Goal: Complete application form

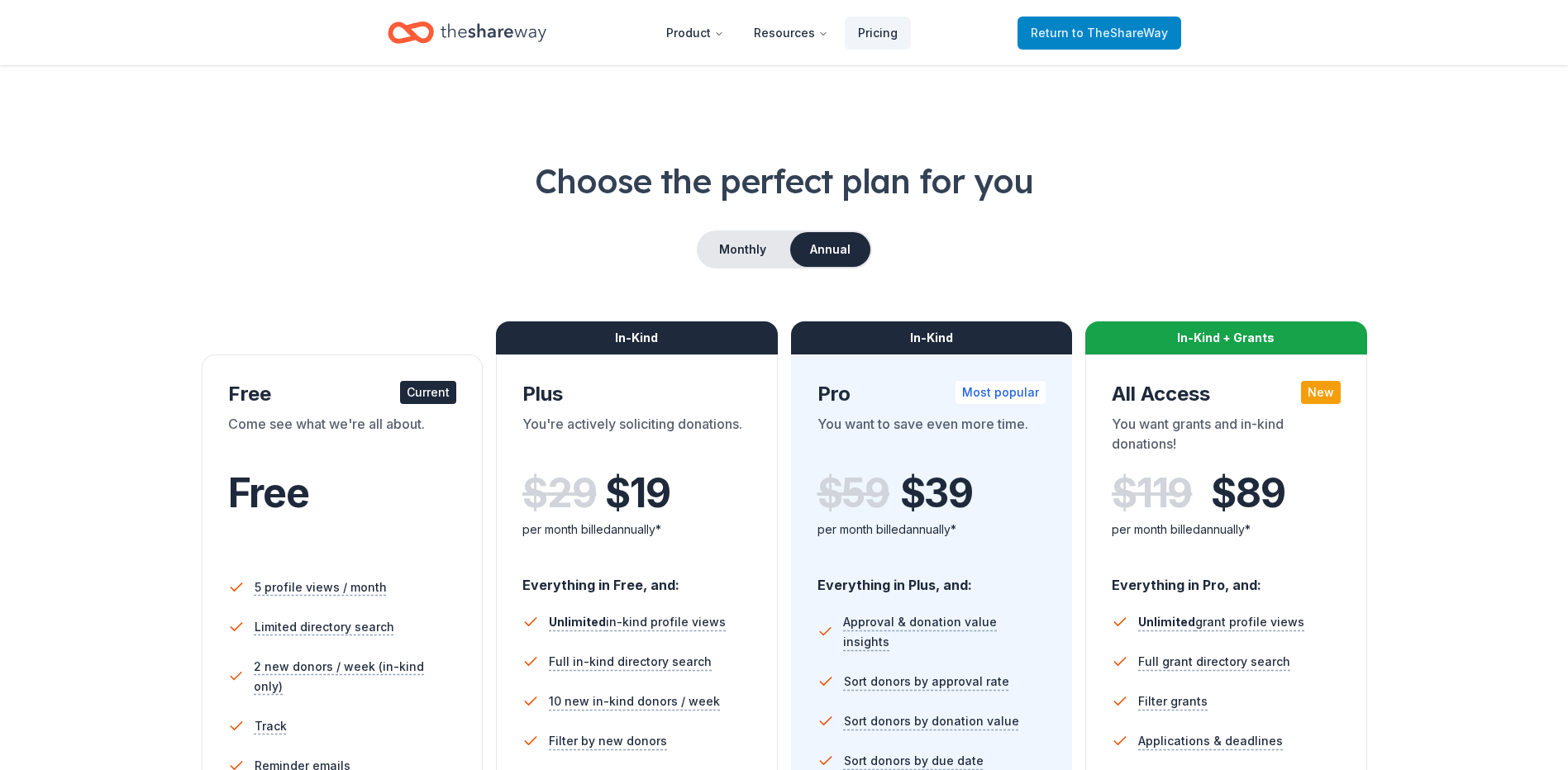
click at [1141, 34] on span "to TheShareWay" at bounding box center [1119, 33] width 96 height 14
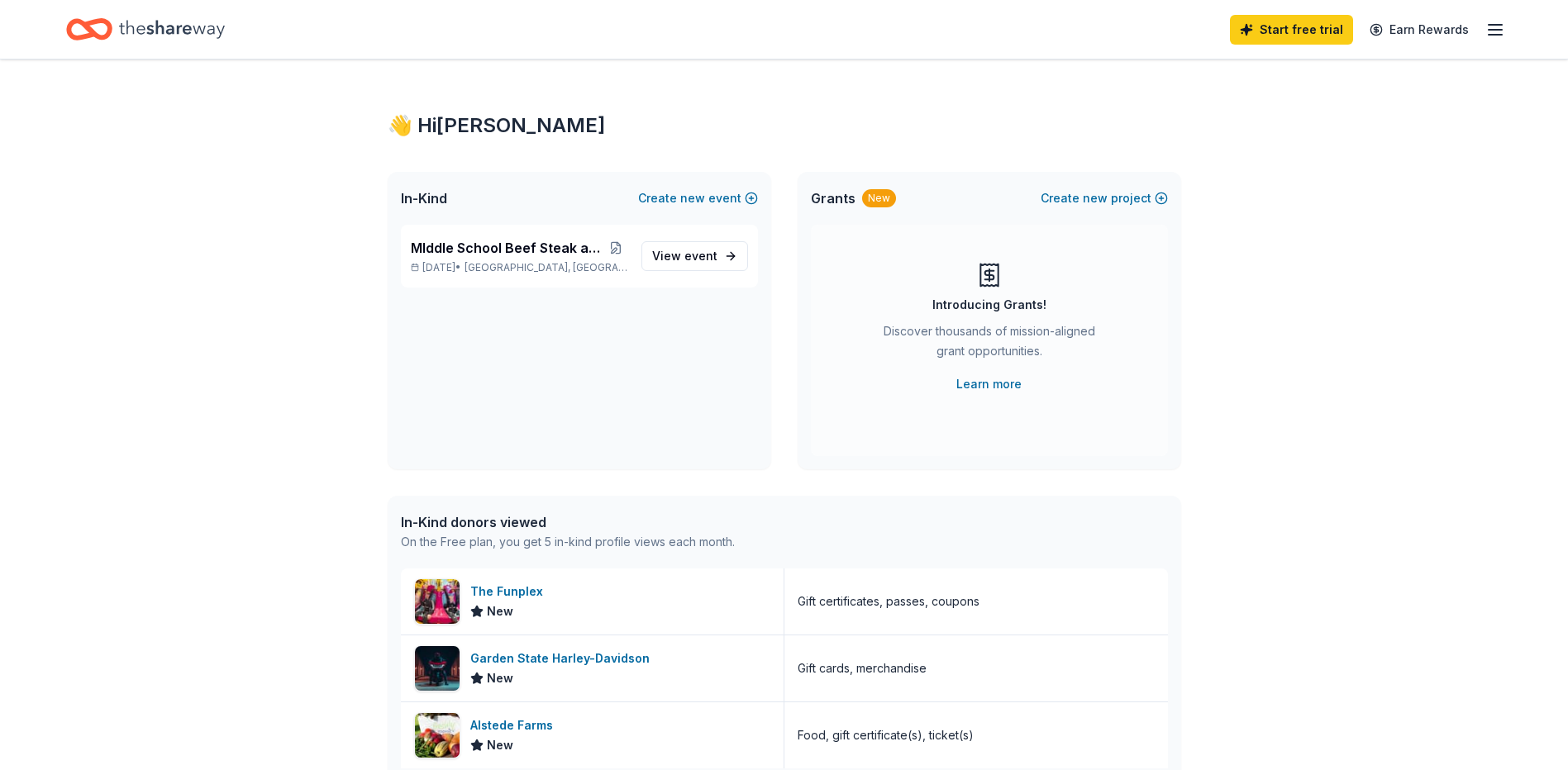
click at [1492, 31] on icon "button" at bounding box center [1495, 30] width 20 height 20
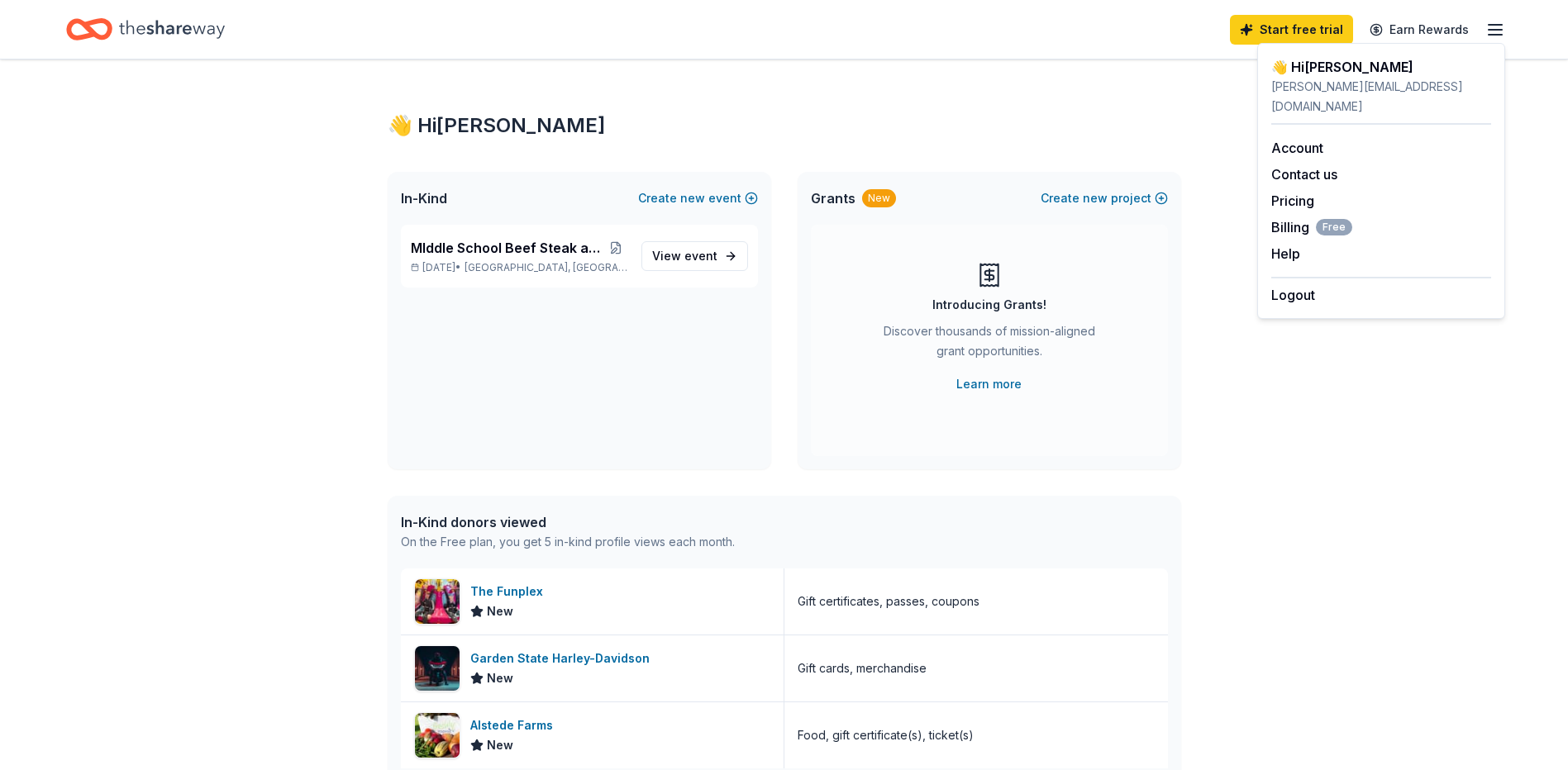
click at [464, 525] on div "In-Kind donors viewed" at bounding box center [567, 523] width 334 height 20
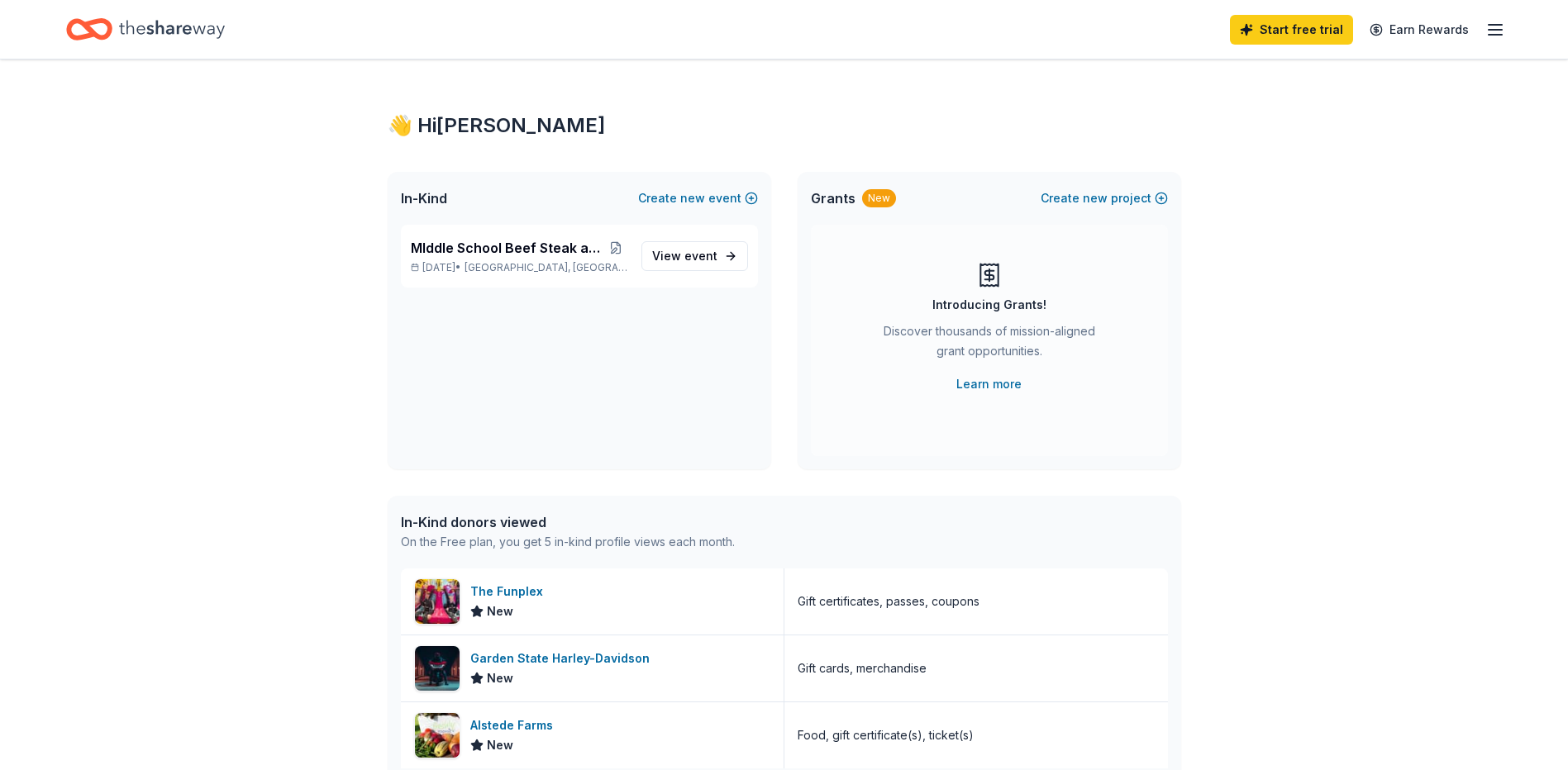
click at [464, 525] on div "In-Kind donors viewed" at bounding box center [567, 523] width 334 height 20
click at [493, 235] on div "MIddle School Beef Steak and Tricky Tray [DATE] • [GEOGRAPHIC_DATA], [GEOGRAPHI…" at bounding box center [579, 256] width 357 height 63
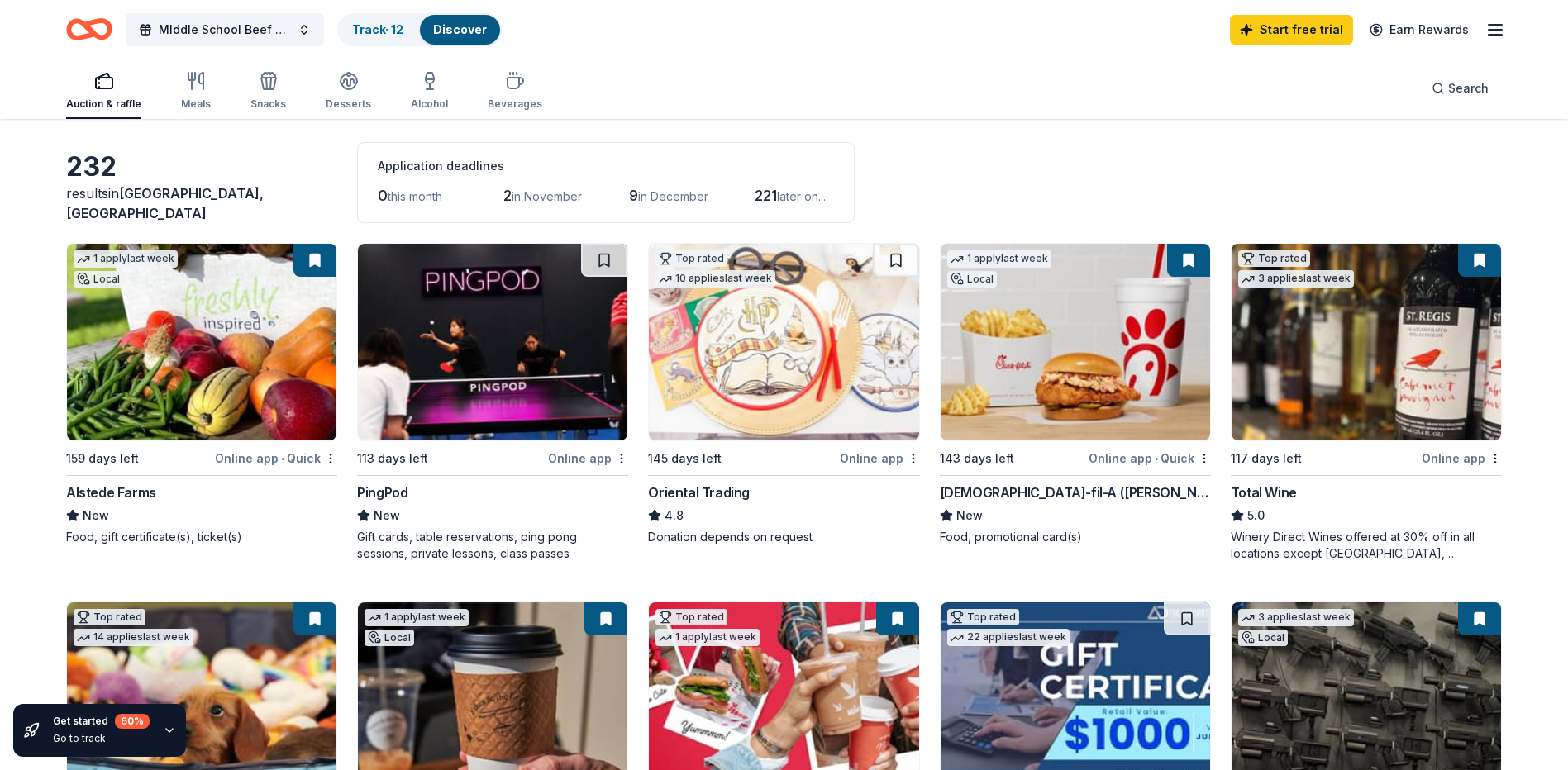
scroll to position [166, 0]
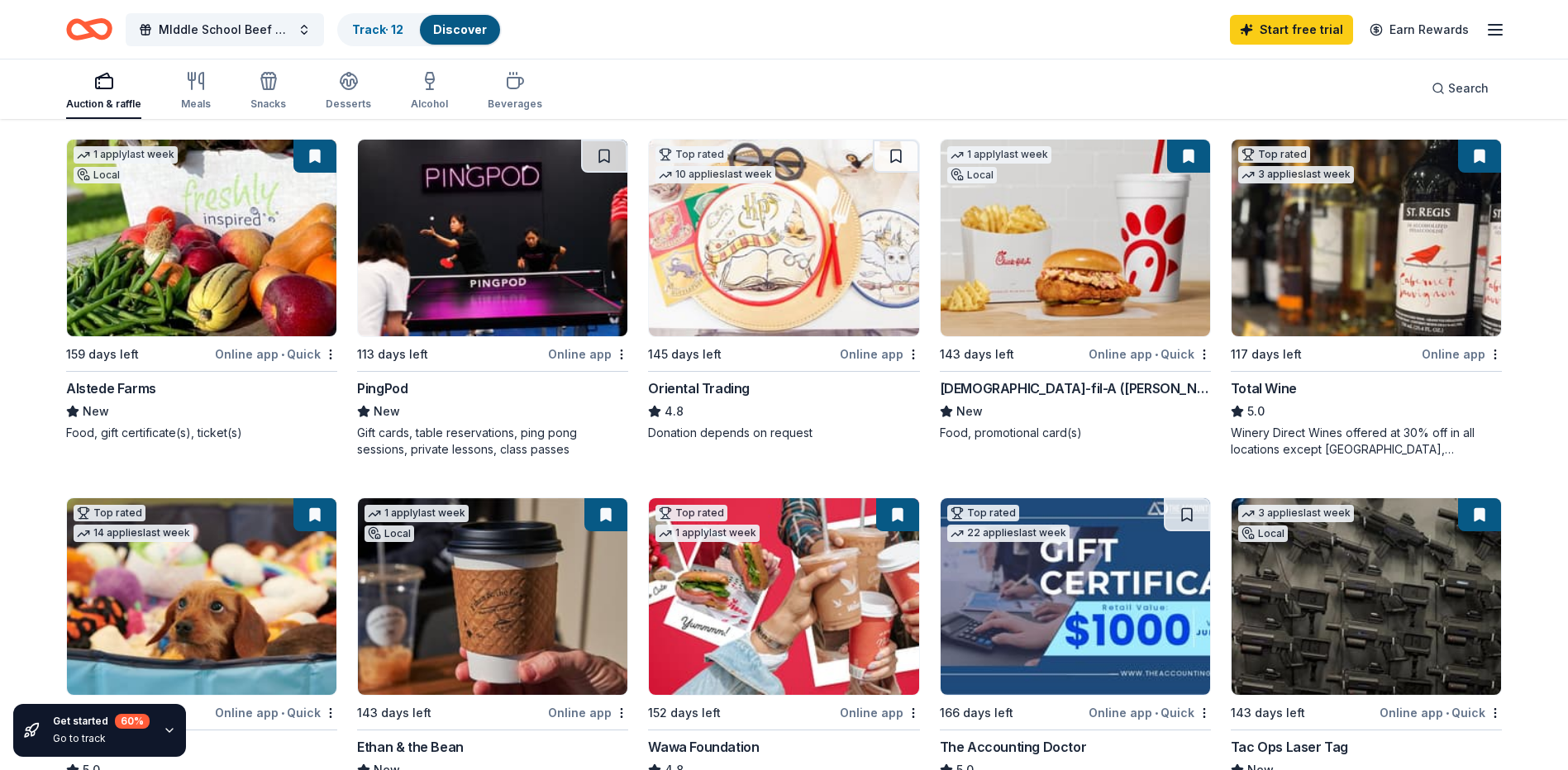
click at [1327, 250] on img at bounding box center [1366, 238] width 269 height 196
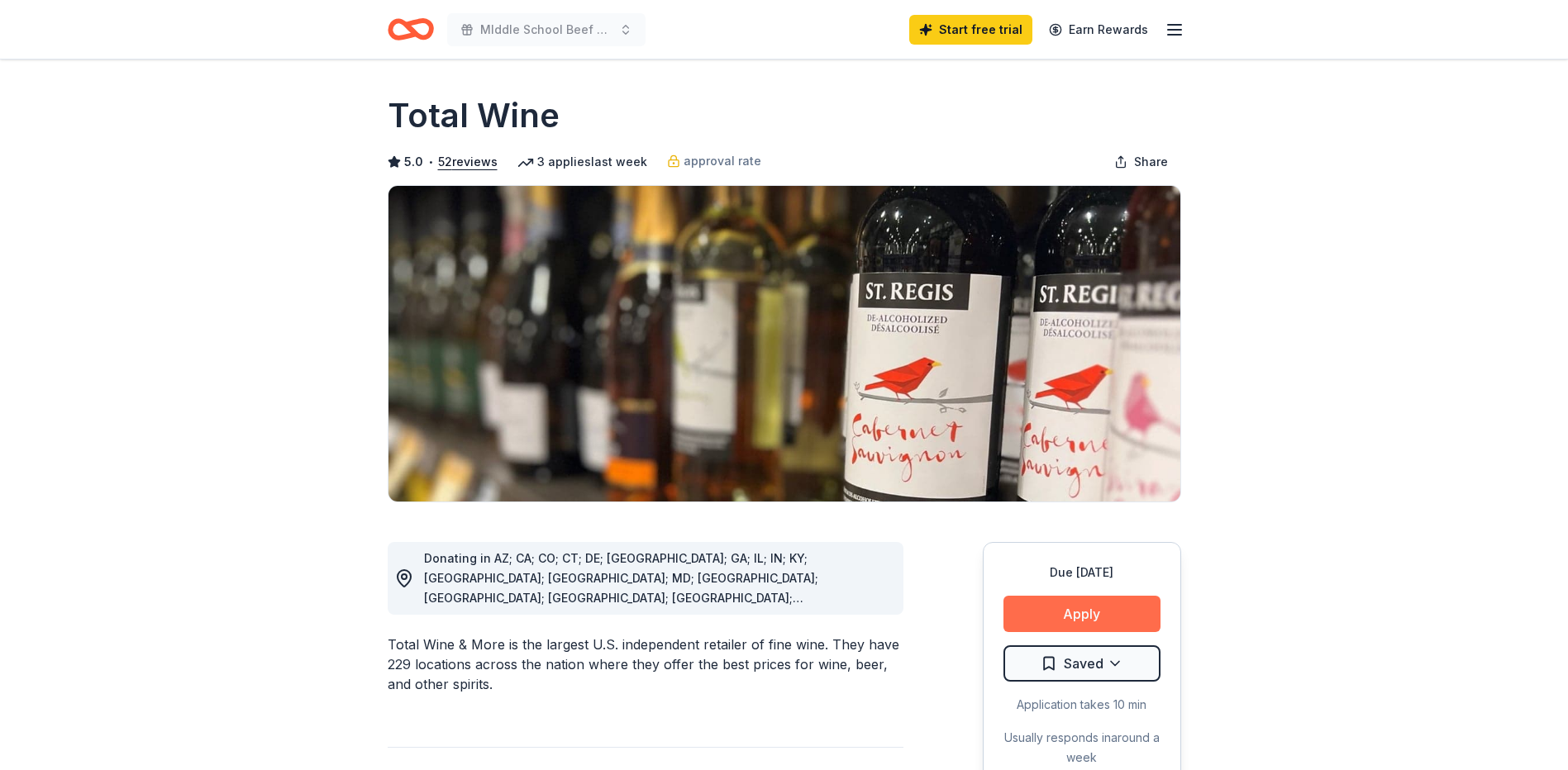
click at [1107, 615] on button "Apply" at bounding box center [1081, 613] width 157 height 36
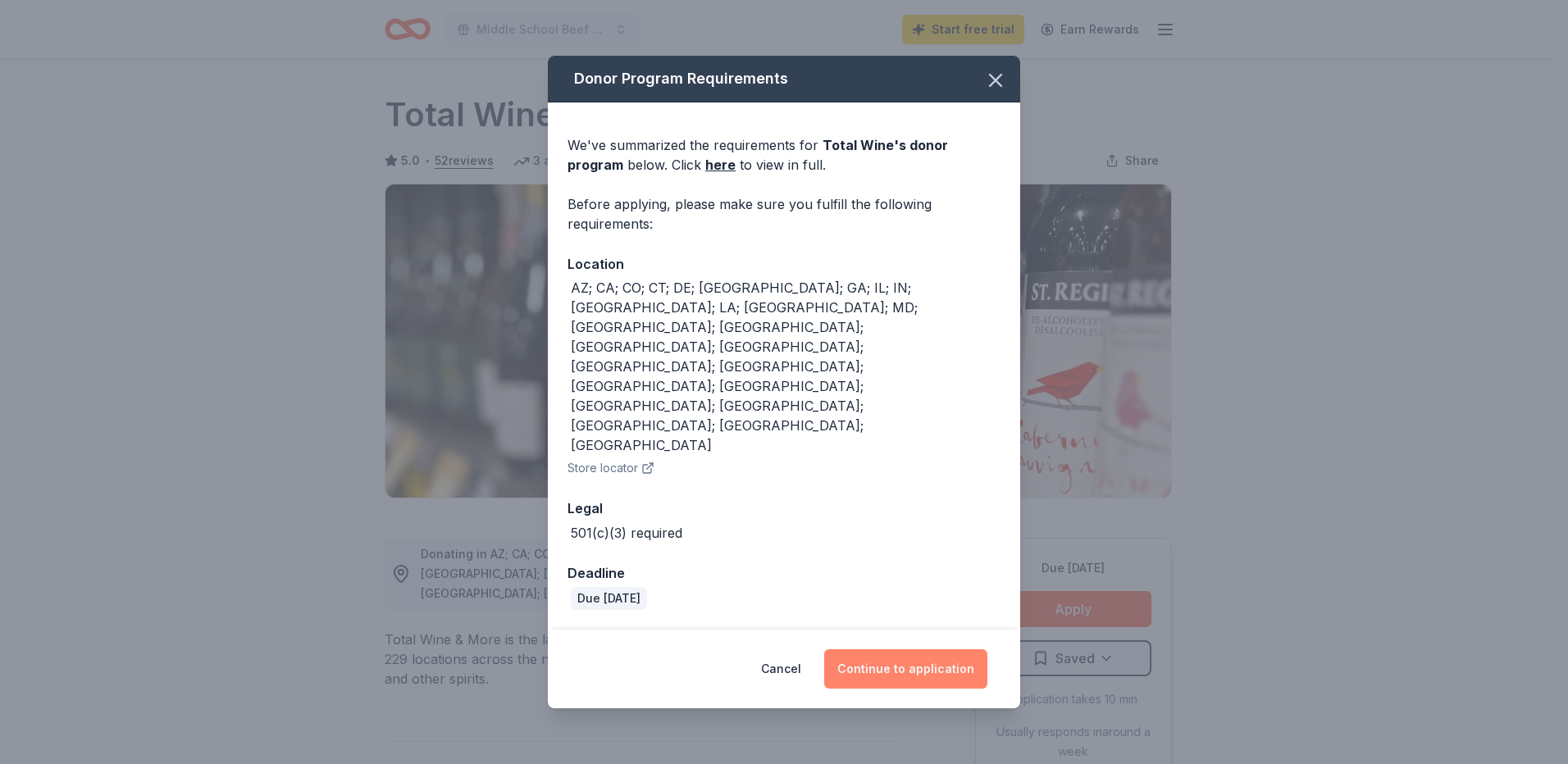
click at [909, 650] on button "Continue to application" at bounding box center [905, 669] width 163 height 39
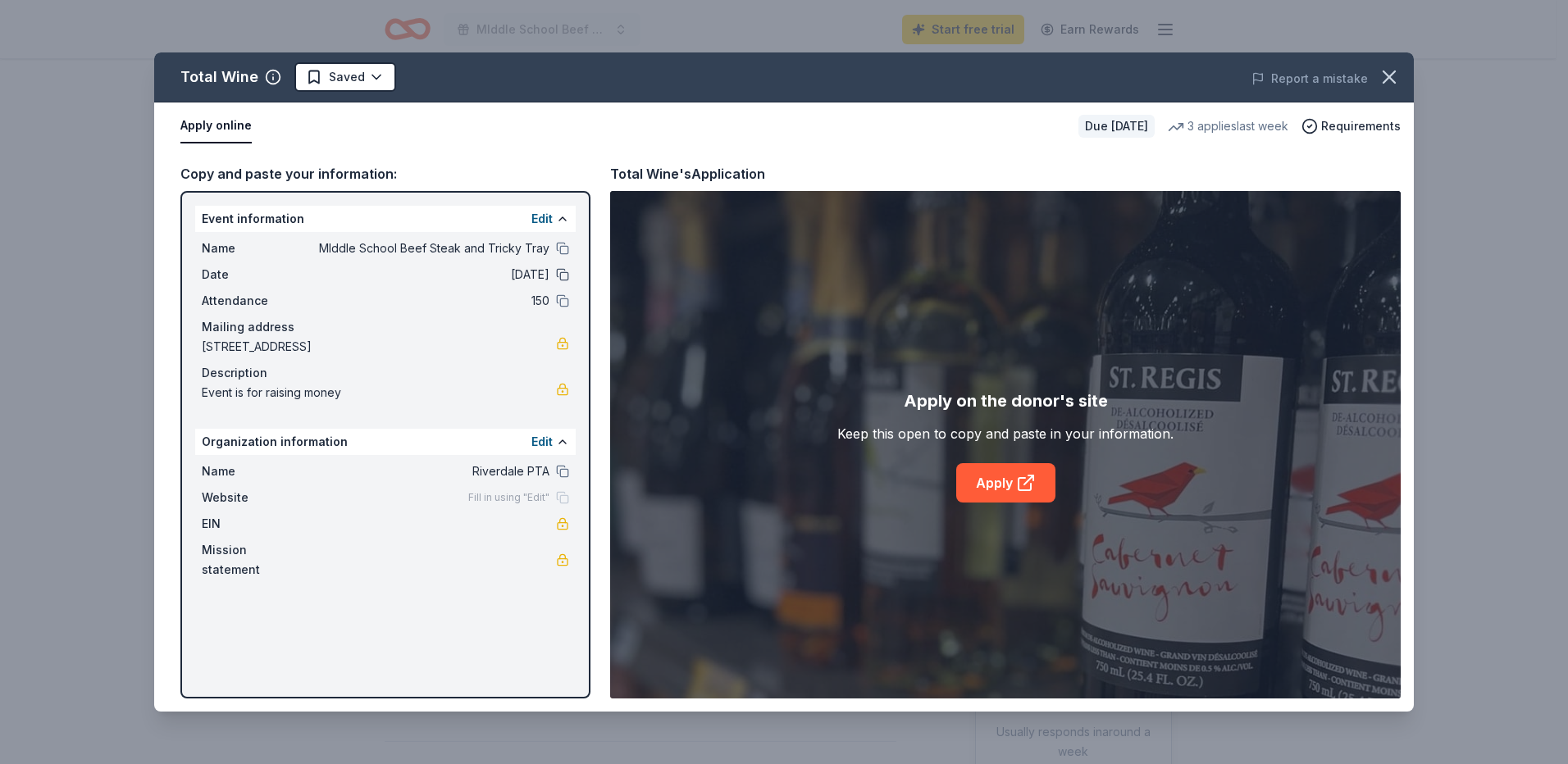
click at [565, 274] on button at bounding box center [562, 274] width 13 height 13
click at [535, 269] on span "03/14/26" at bounding box center [430, 275] width 238 height 20
click at [523, 275] on span "03/14/26" at bounding box center [430, 275] width 238 height 20
click at [439, 276] on span "03/14/26" at bounding box center [430, 275] width 238 height 20
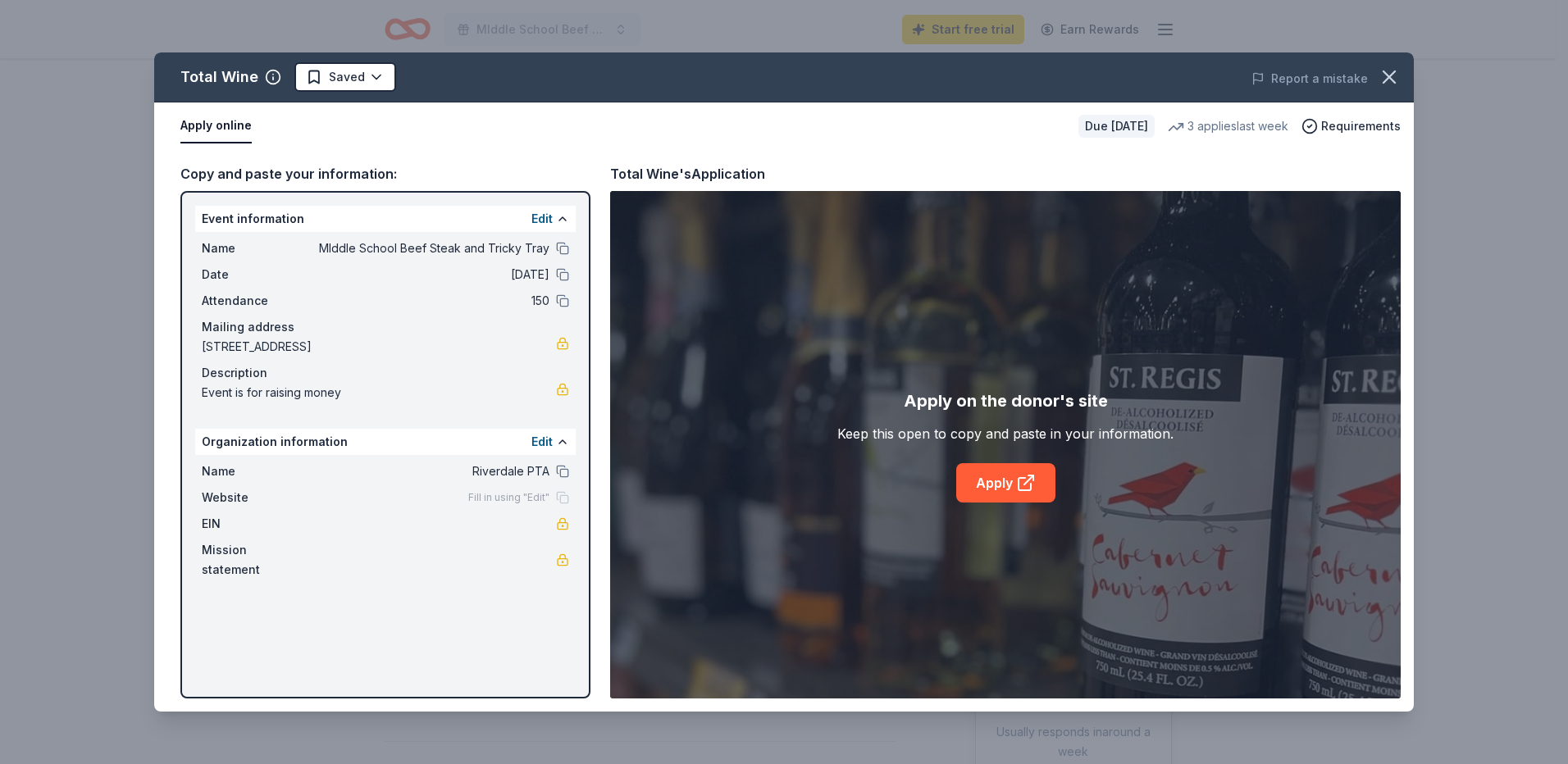
click at [544, 206] on div "Event information Edit" at bounding box center [385, 218] width 381 height 26
click at [547, 215] on button "Edit" at bounding box center [542, 219] width 22 height 20
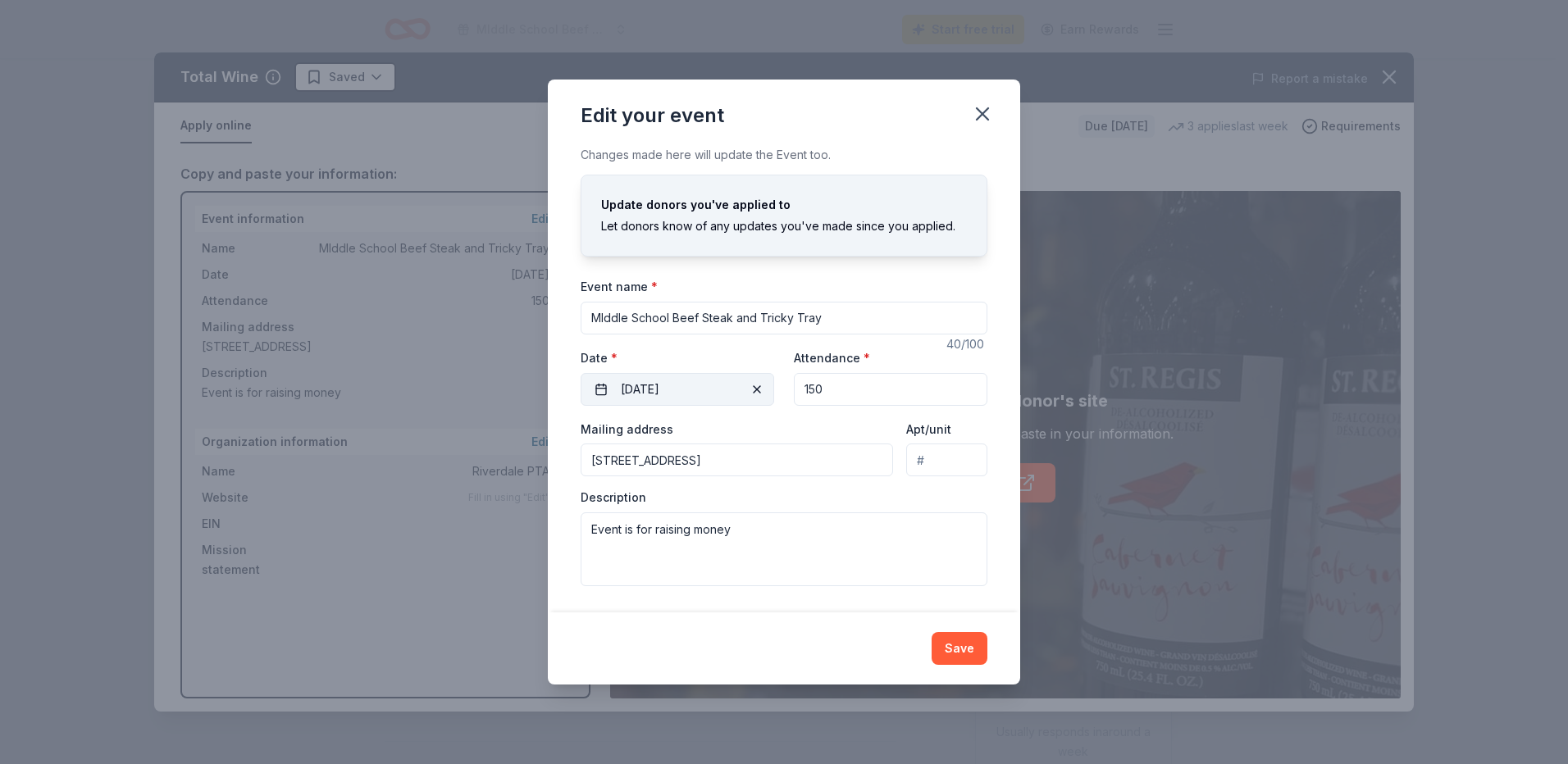
click at [650, 383] on button "03/14/2026" at bounding box center [677, 389] width 194 height 33
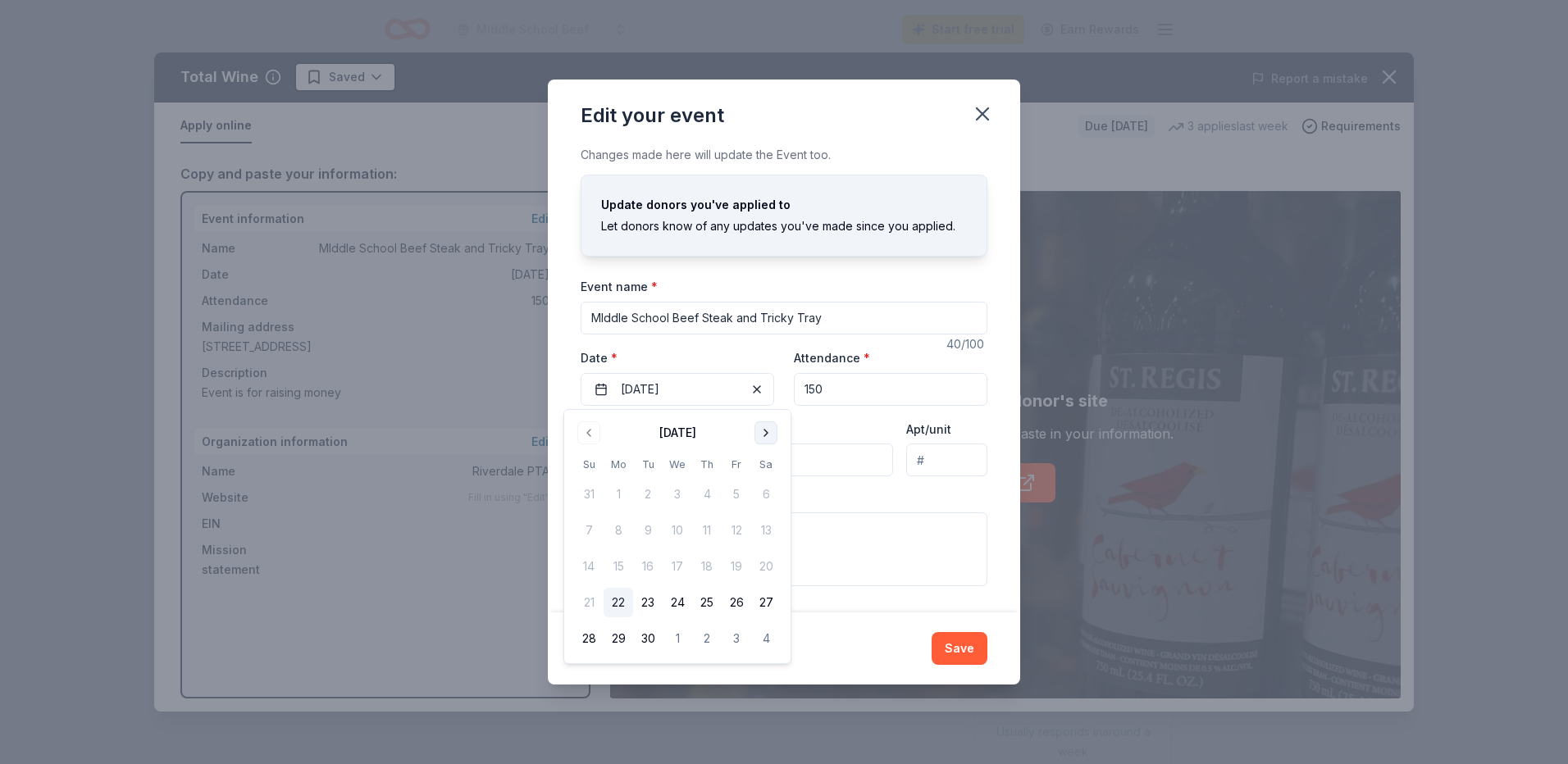
click at [763, 435] on button "Go to next month" at bounding box center [765, 432] width 23 height 22
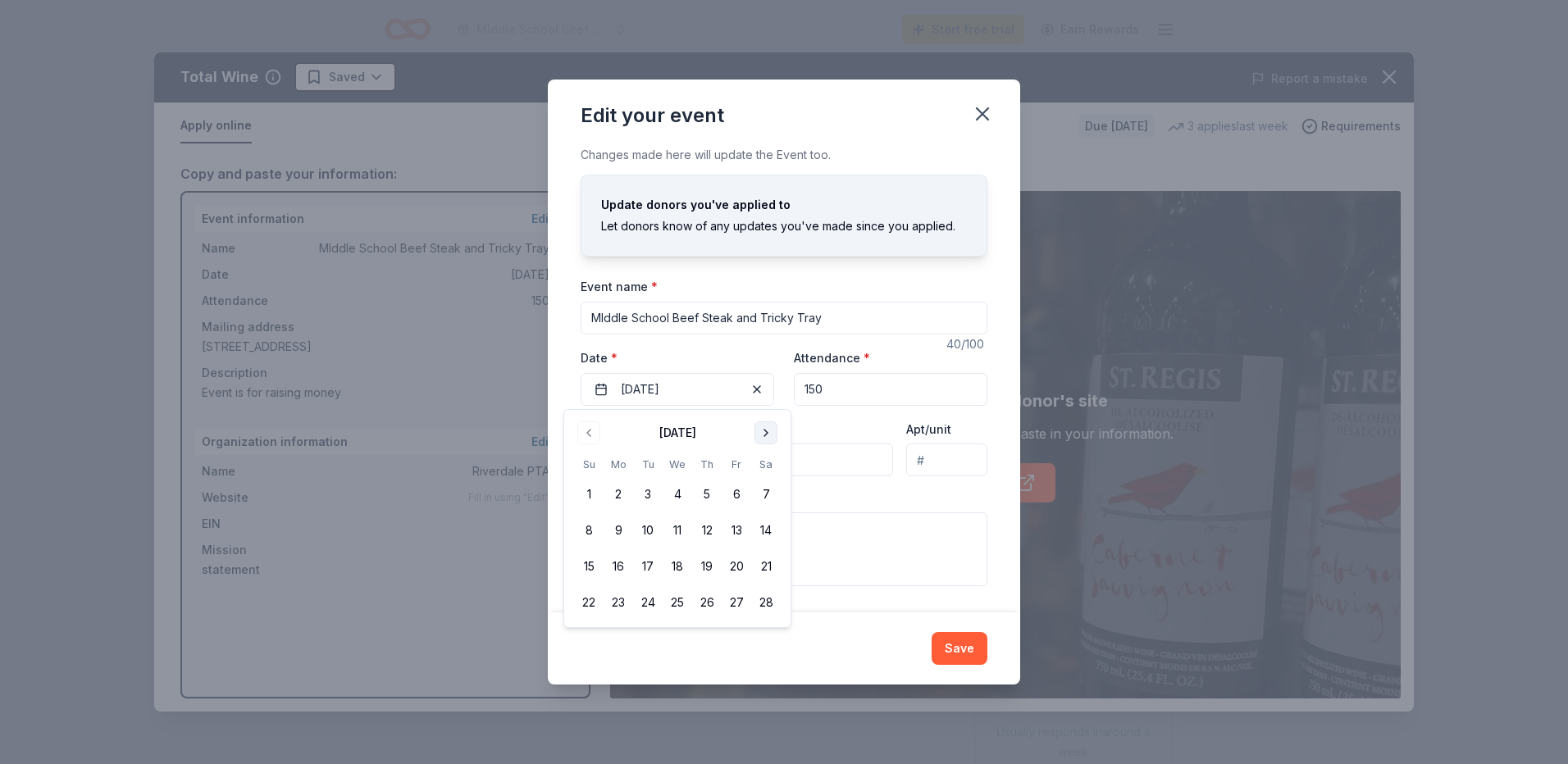
click at [763, 435] on button "Go to next month" at bounding box center [765, 432] width 23 height 22
click at [594, 433] on button "Go to previous month" at bounding box center [588, 432] width 23 height 22
click at [767, 563] on button "21" at bounding box center [766, 566] width 29 height 29
click at [981, 652] on button "Save" at bounding box center [959, 649] width 56 height 33
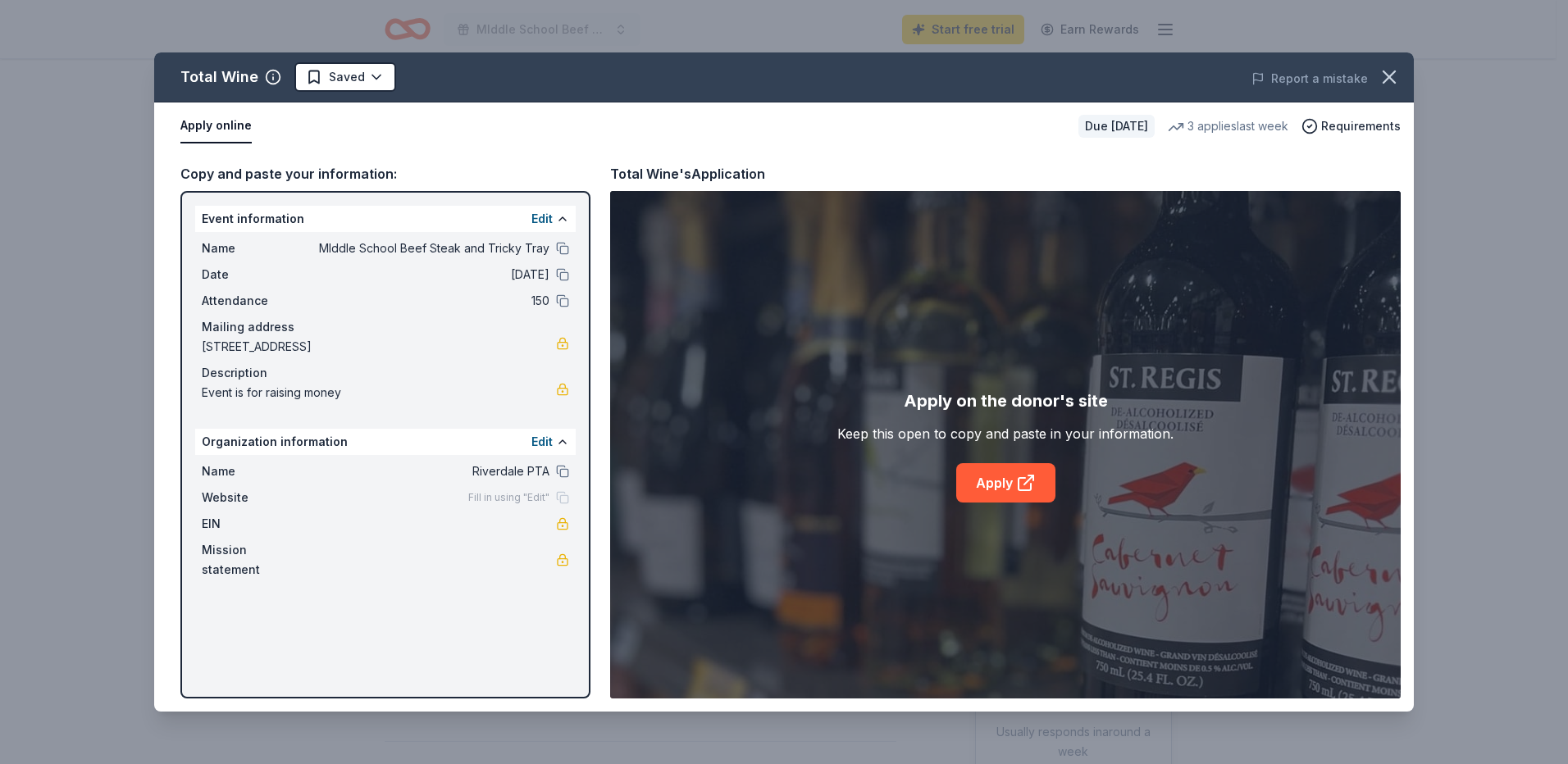
click at [334, 386] on span "Event is for raising money" at bounding box center [379, 392] width 354 height 20
click at [538, 224] on button "Edit" at bounding box center [542, 219] width 22 height 20
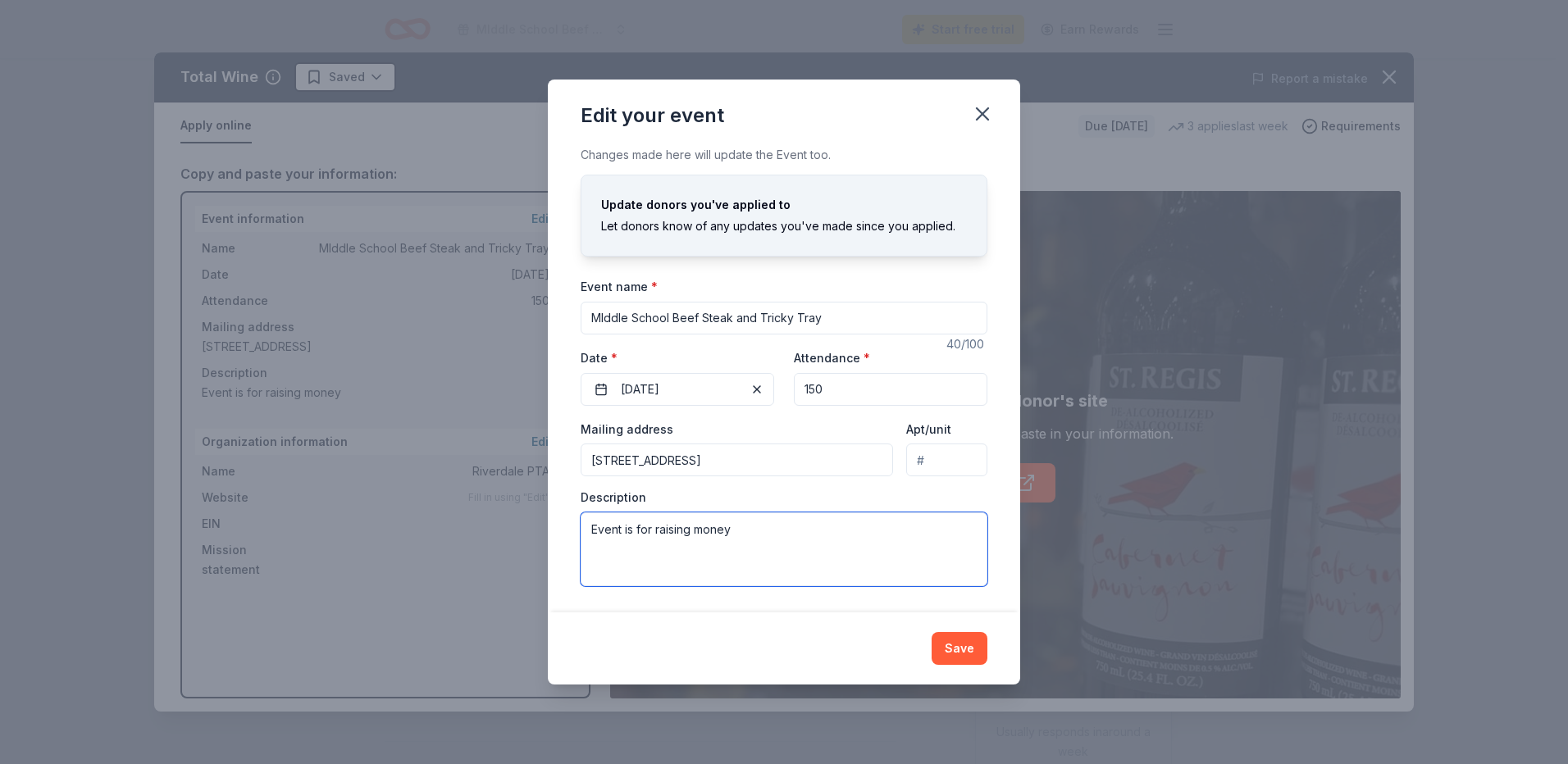
click at [744, 537] on textarea "Event is for raising money" at bounding box center [784, 549] width 407 height 73
type textarea "Event is for raising money for our Middle school and their 8th grade class trip…"
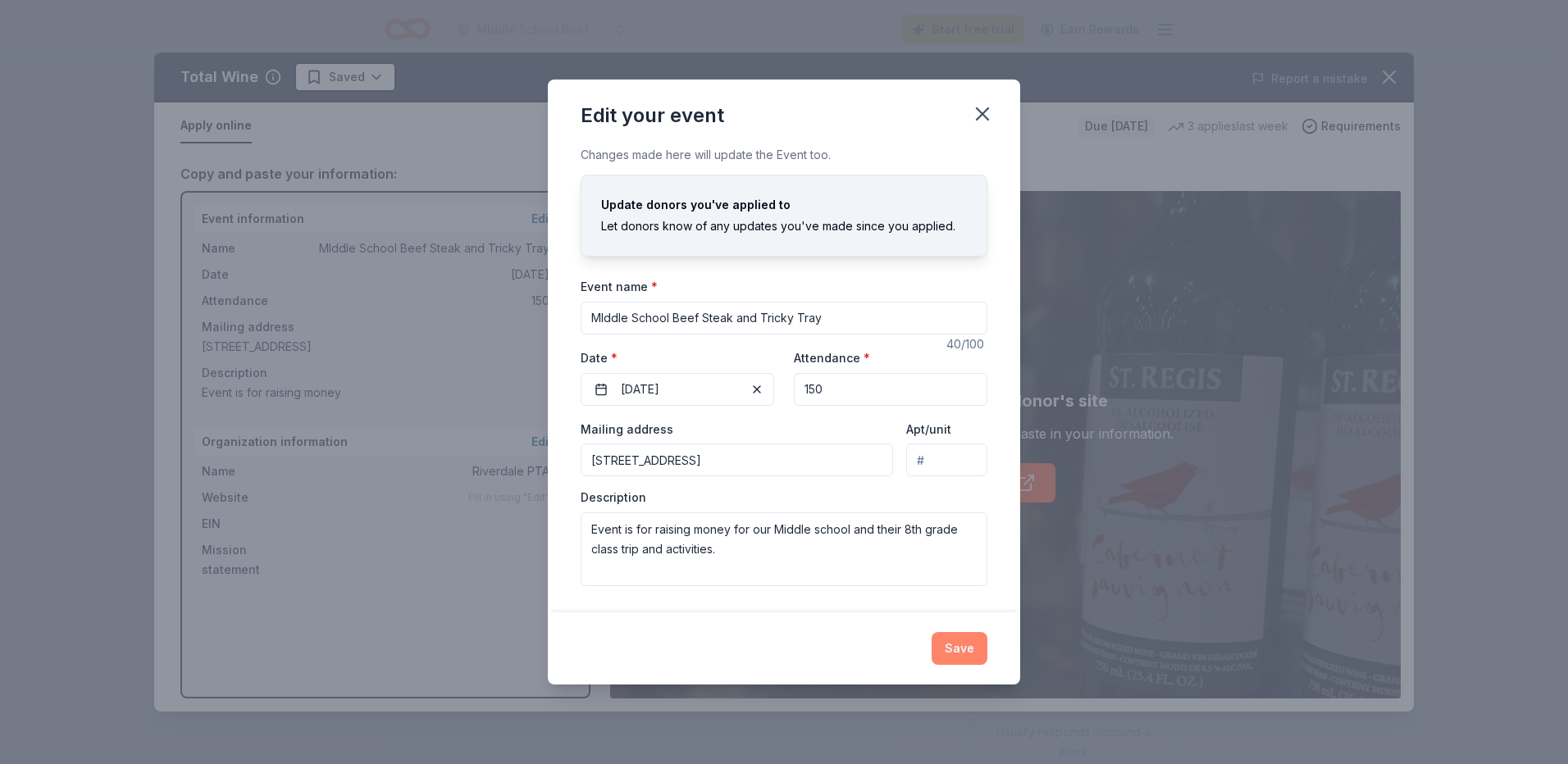
click at [966, 651] on button "Save" at bounding box center [959, 649] width 56 height 33
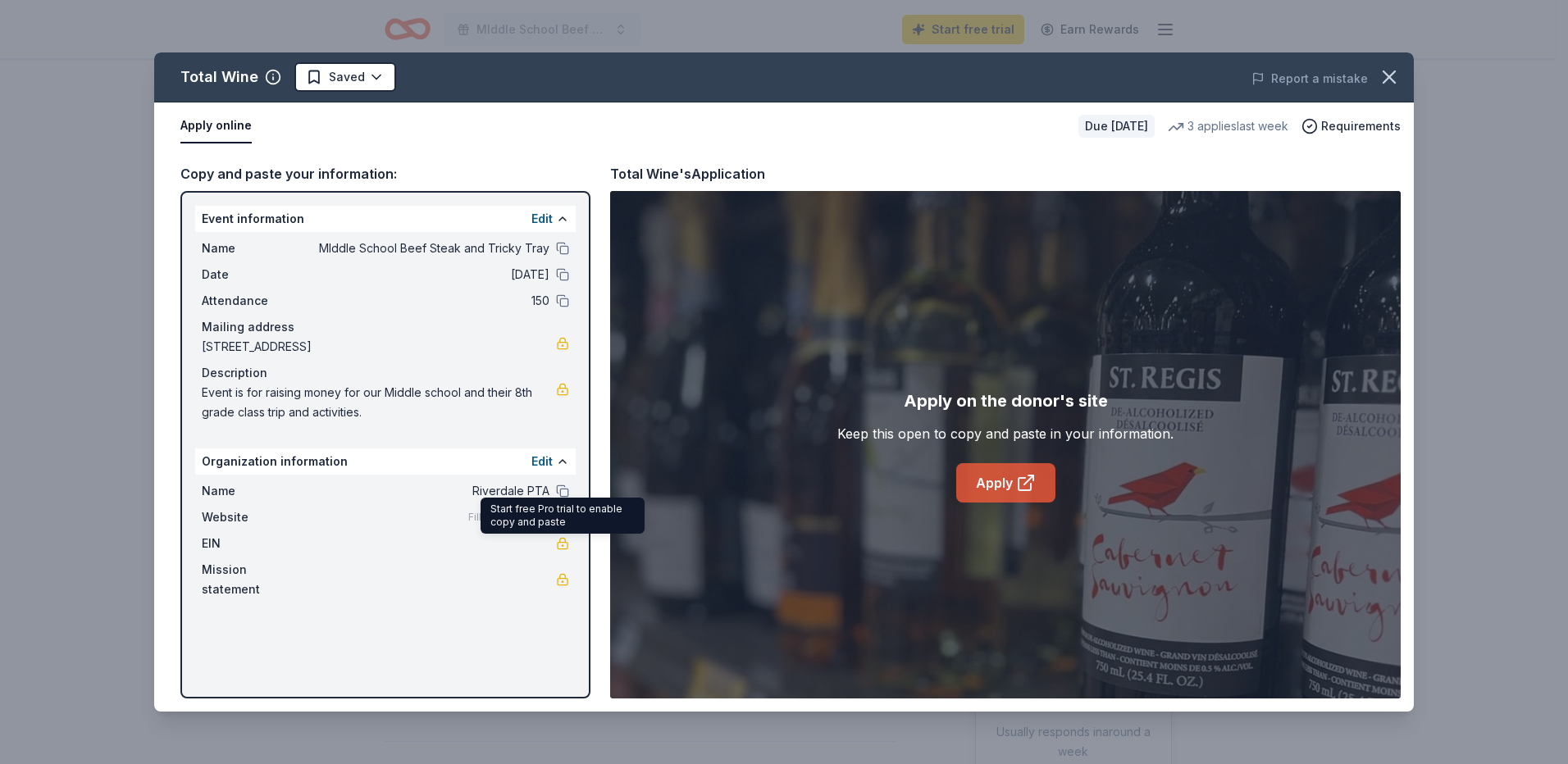
click at [999, 473] on link "Apply" at bounding box center [1005, 483] width 99 height 39
